Goal: Task Accomplishment & Management: Use online tool/utility

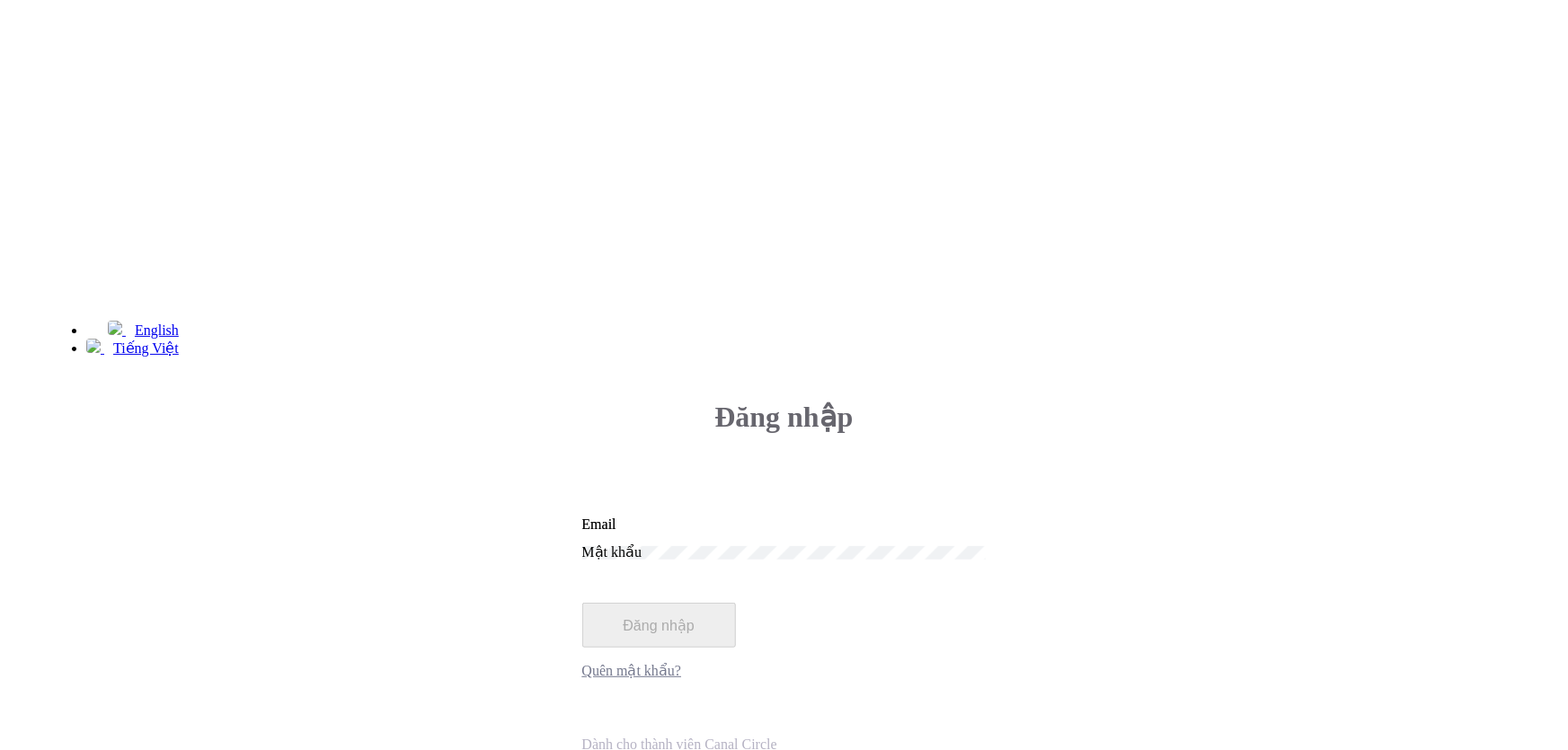
type input "[EMAIL_ADDRESS][DOMAIN_NAME]"
click at [945, 516] on input "[EMAIL_ADDRESS][DOMAIN_NAME]" at bounding box center [784, 524] width 404 height 16
click at [1290, 372] on div "Đăng nhập [EMAIL_ADDRESS][DOMAIN_NAME] Email Mật khẩu Đăng nhập Quên mật khẩu?" at bounding box center [784, 586] width 1467 height 429
click at [941, 516] on input "[EMAIL_ADDRESS][DOMAIN_NAME]" at bounding box center [784, 524] width 404 height 16
click at [1386, 371] on div "Đăng nhập [EMAIL_ADDRESS][DOMAIN_NAME] Email Mật khẩu Đăng nhập Quên mật khẩu?" at bounding box center [784, 586] width 1467 height 429
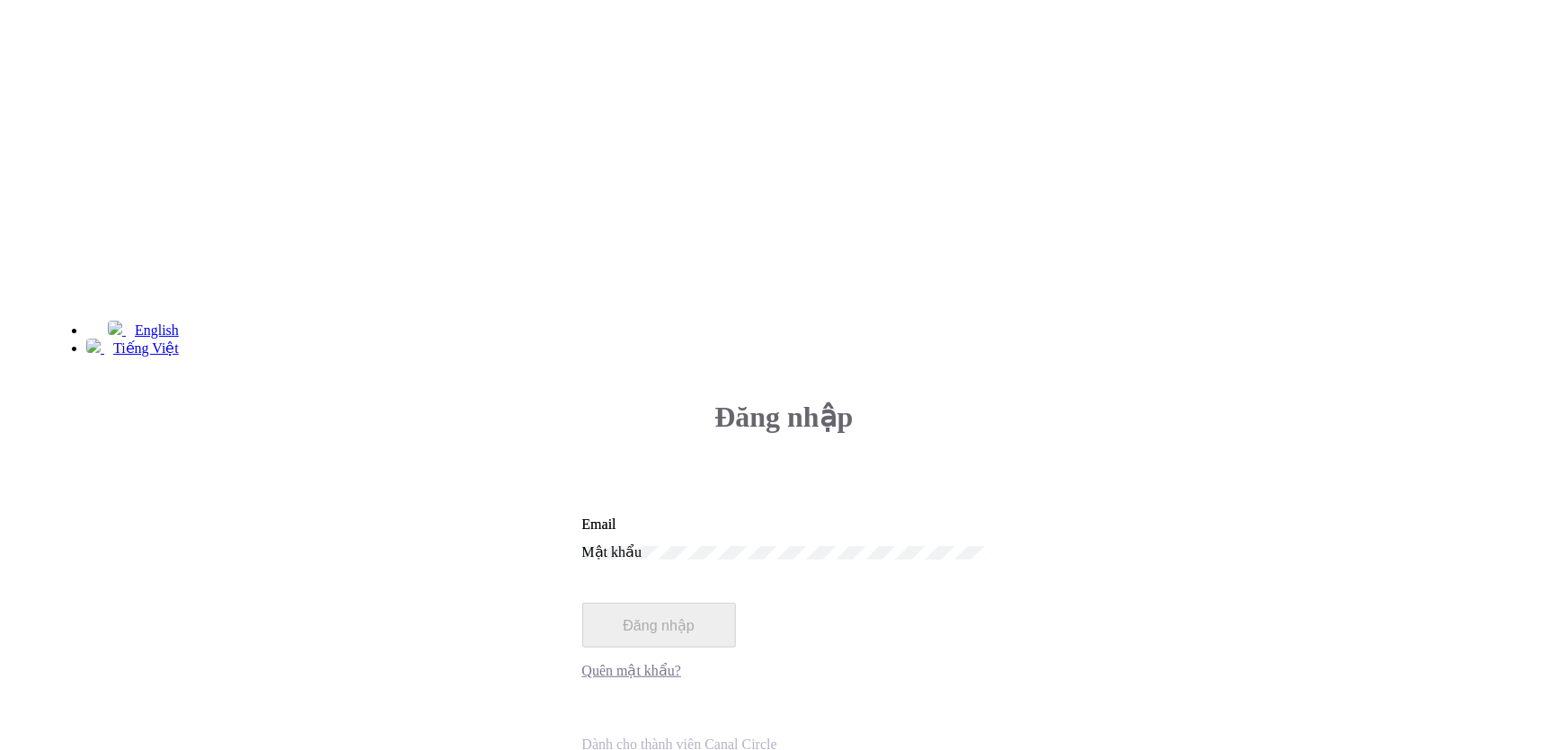
type input "lienpt@m7mfi.vn"
click at [946, 516] on input "lienpt@m7mfi.vn" at bounding box center [784, 524] width 404 height 16
